Goal: Ask a question

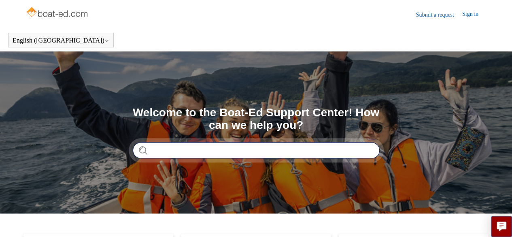
click at [343, 151] on input "Search" at bounding box center [256, 150] width 247 height 16
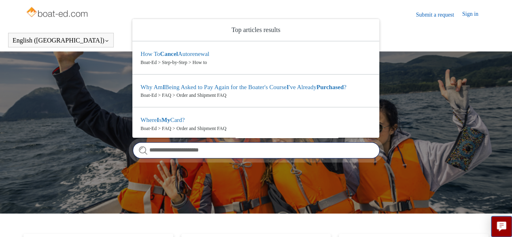
type input "**********"
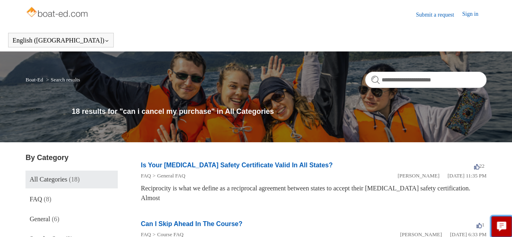
click at [499, 227] on icon "Live chat" at bounding box center [501, 225] width 9 height 8
